Goal: Find specific page/section: Find specific page/section

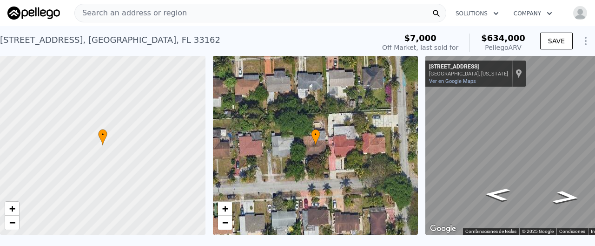
click at [180, 10] on div "Search an address or region" at bounding box center [260, 13] width 372 height 19
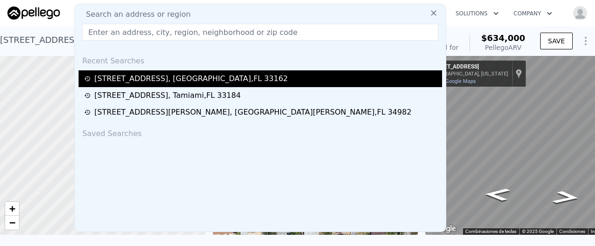
click at [212, 80] on div "[STREET_ADDRESS]" at bounding box center [190, 78] width 193 height 11
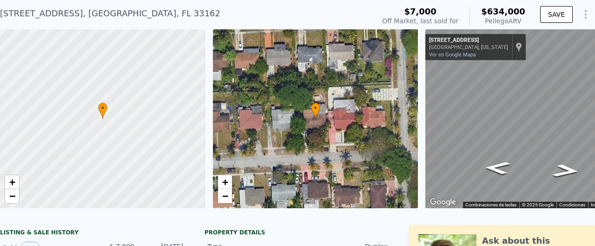
scroll to position [40, 0]
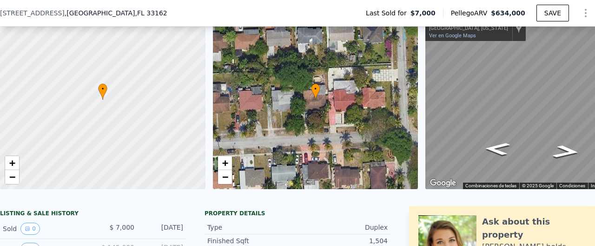
click at [96, 41] on div at bounding box center [103, 100] width 246 height 214
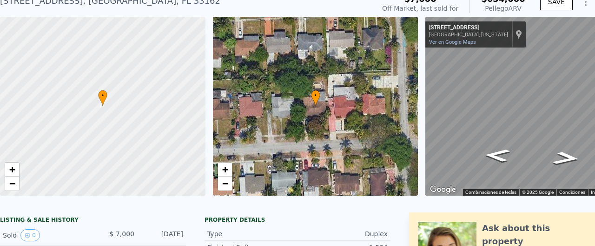
click at [133, 40] on div at bounding box center [103, 106] width 246 height 214
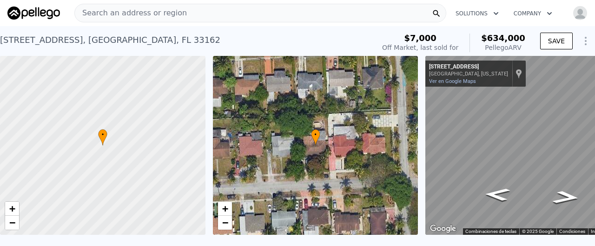
click at [167, 18] on span "Search an address or region" at bounding box center [131, 12] width 112 height 11
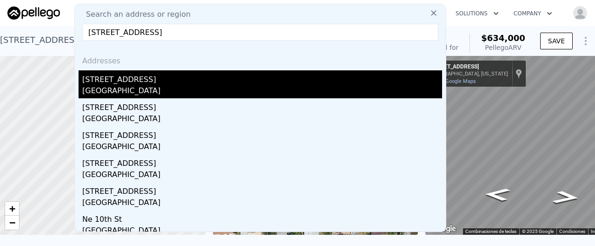
type input "214 Northeast 10th Avenue Hallandale Beach FL 33009"
click at [181, 83] on div "214 NE 10th Ave" at bounding box center [262, 77] width 360 height 15
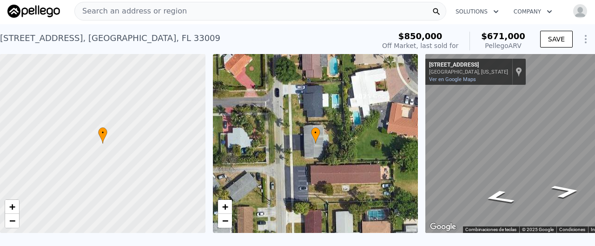
scroll to position [1, 0]
